Goal: Task Accomplishment & Management: Manage account settings

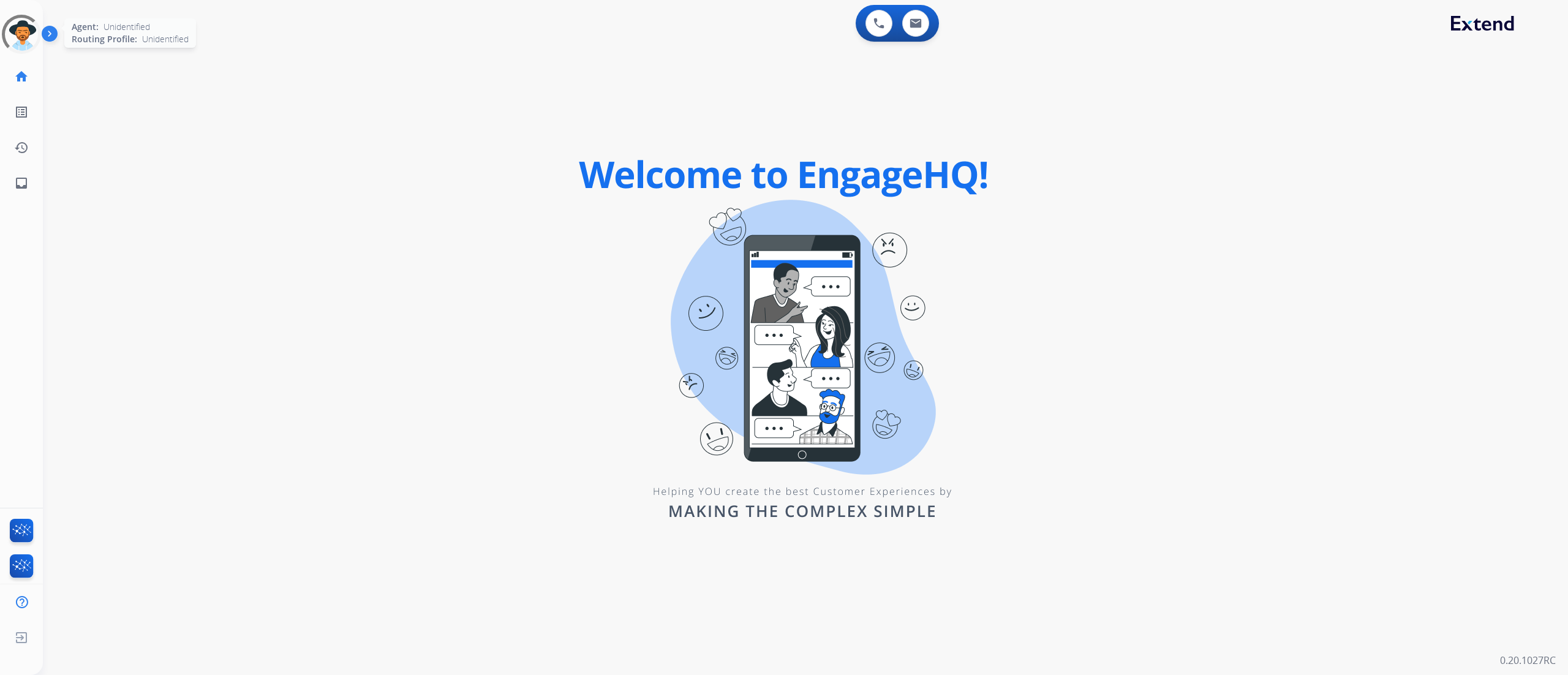
click at [5, 24] on div at bounding box center [21, 35] width 39 height 39
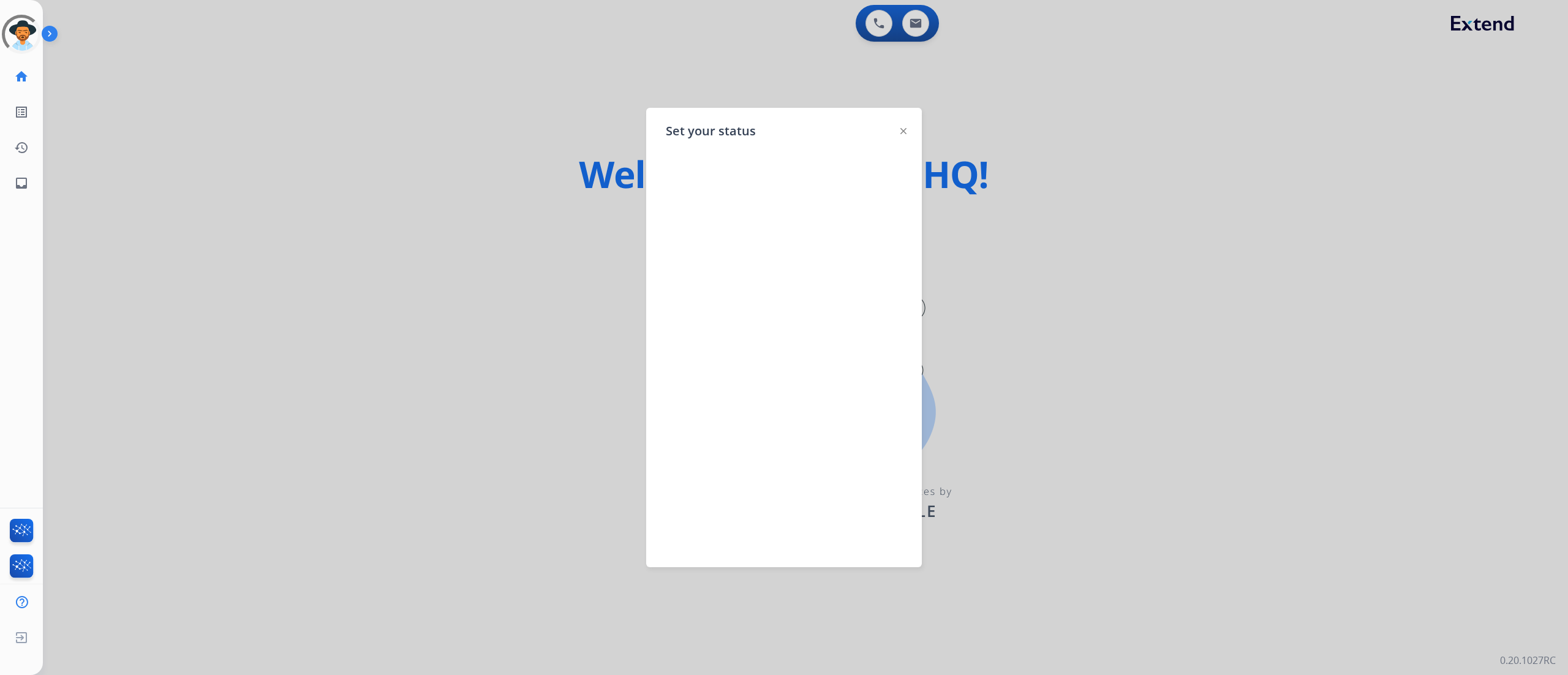
click at [902, 137] on div at bounding box center [903, 131] width 6 height 15
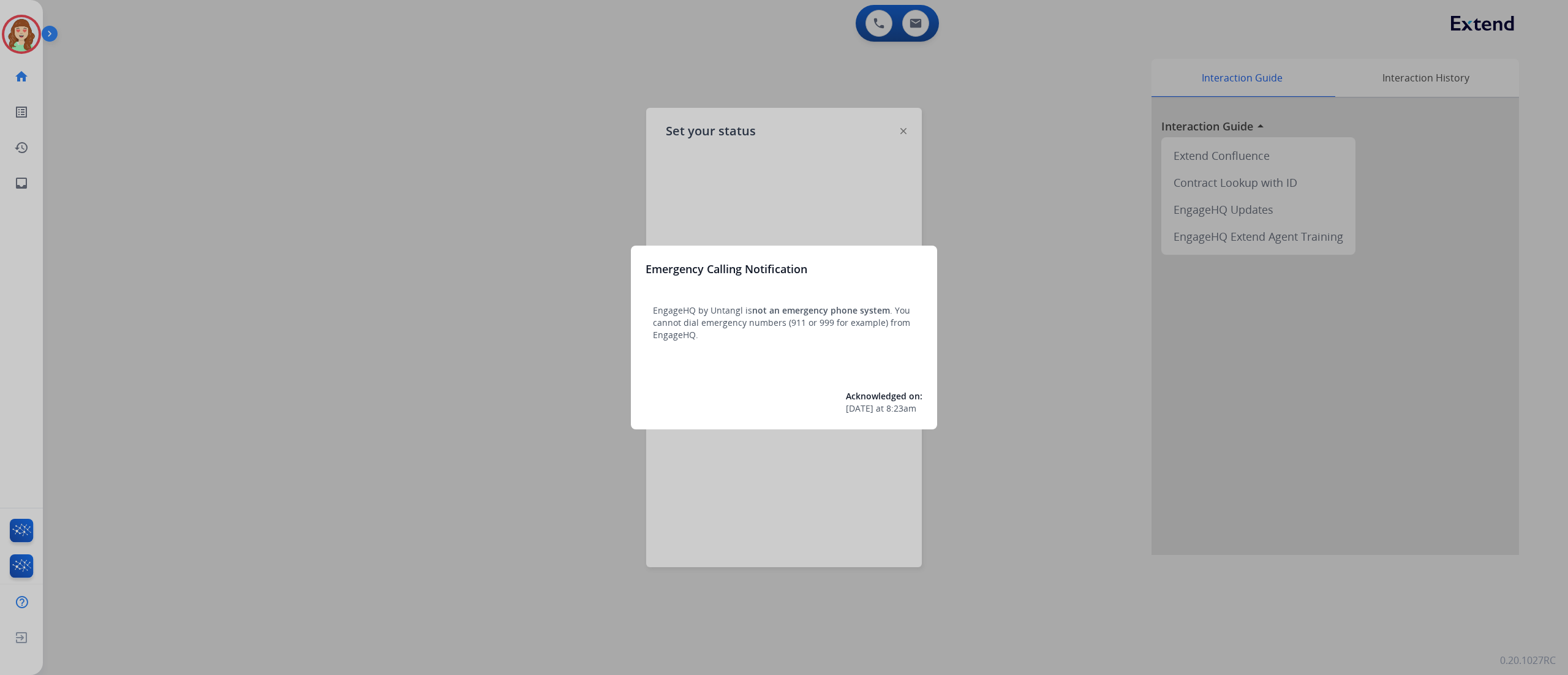
click at [808, 139] on div at bounding box center [784, 337] width 1568 height 675
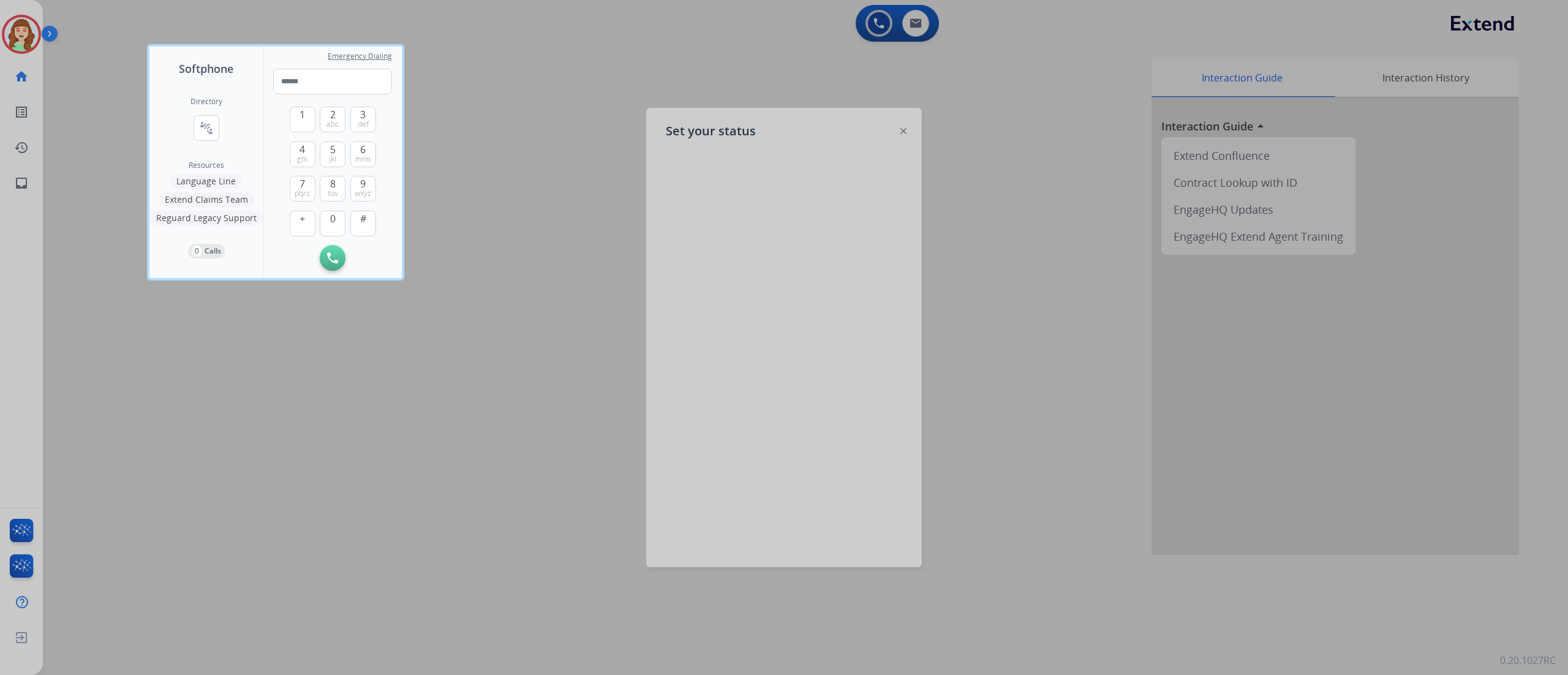
click at [539, 168] on div at bounding box center [784, 337] width 1568 height 675
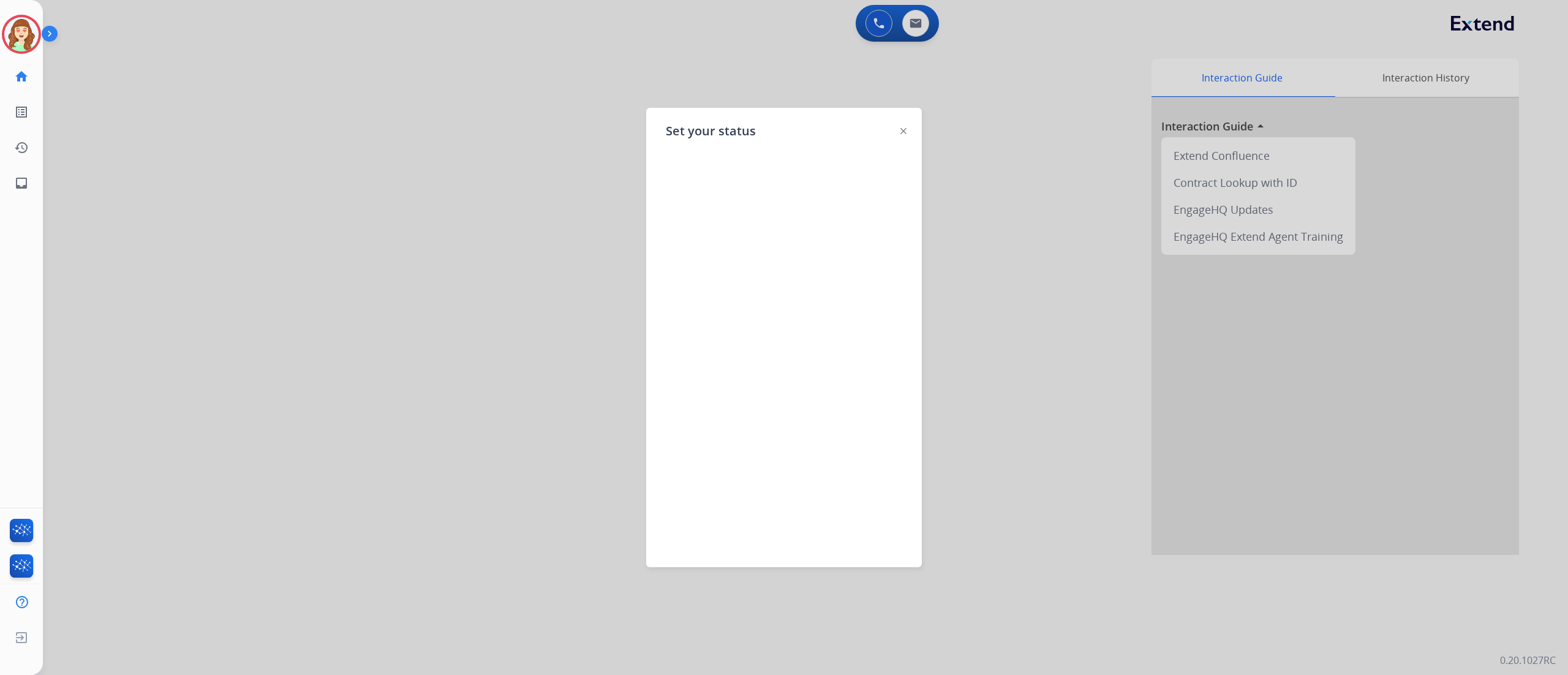
click at [894, 128] on div "Set your status" at bounding box center [784, 338] width 275 height 460
click at [904, 130] on img at bounding box center [903, 131] width 6 height 6
